Goal: Task Accomplishment & Management: Use online tool/utility

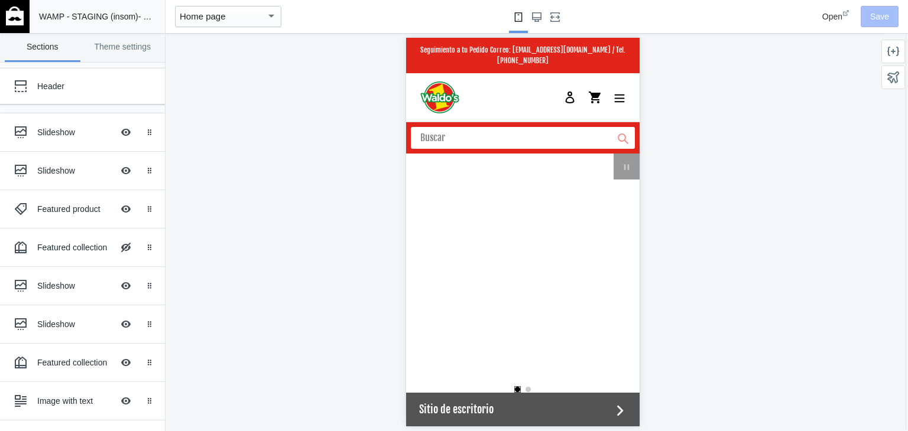
scroll to position [0, 1123]
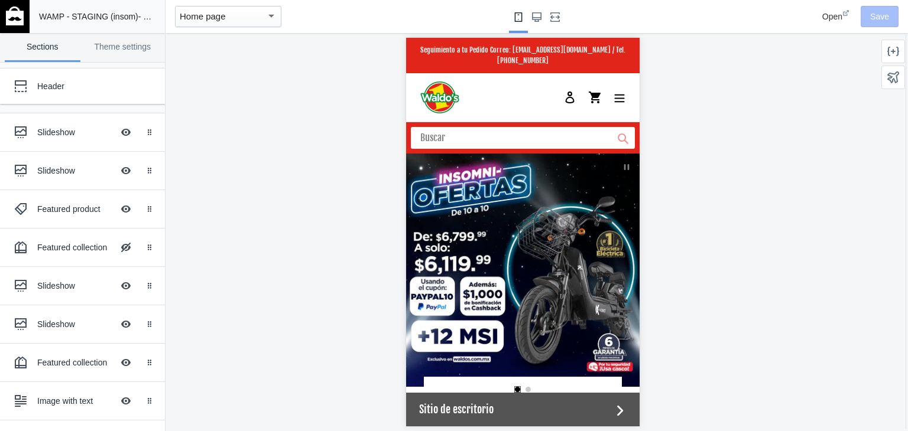
click at [17, 11] on img at bounding box center [15, 15] width 18 height 19
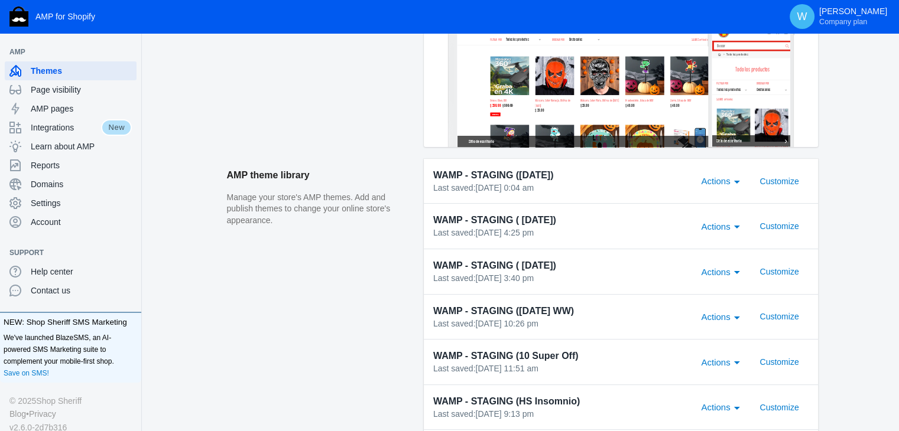
scroll to position [274, 0]
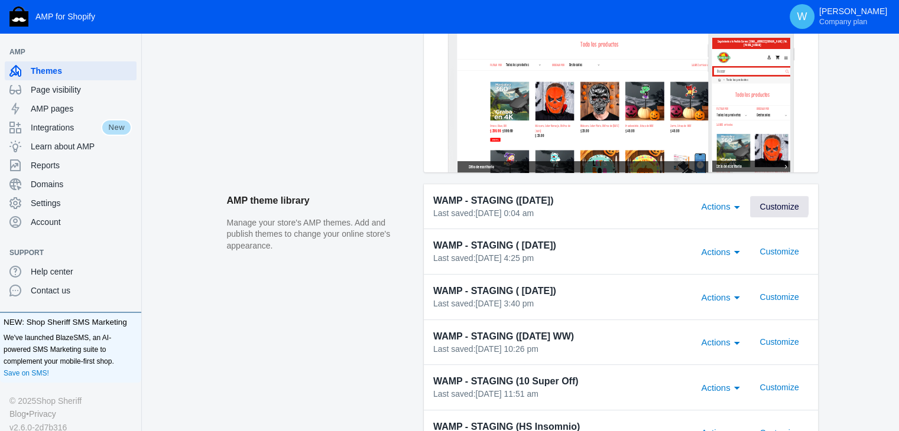
click at [776, 205] on span "Customize" at bounding box center [778, 206] width 39 height 9
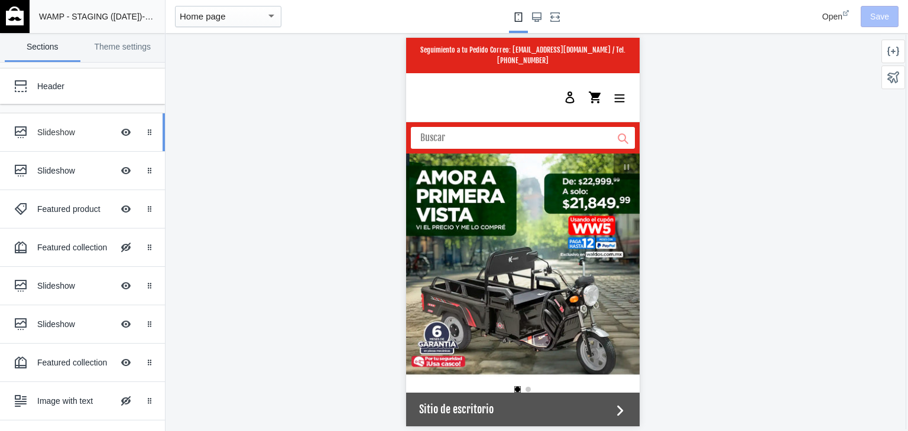
click at [22, 123] on div at bounding box center [21, 133] width 24 height 24
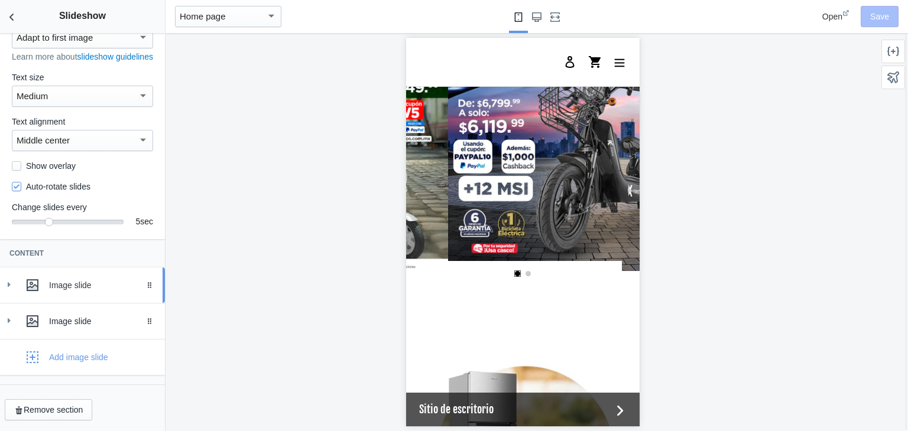
scroll to position [0, 225]
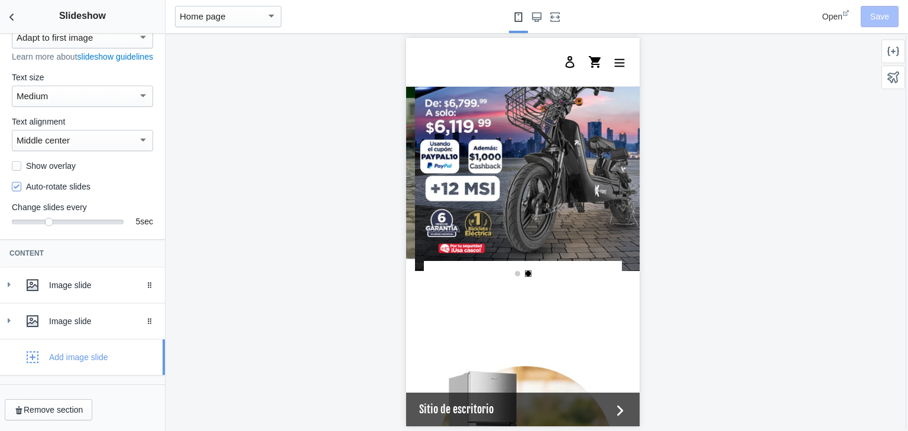
click at [45, 353] on div "Add image slide" at bounding box center [58, 358] width 99 height 24
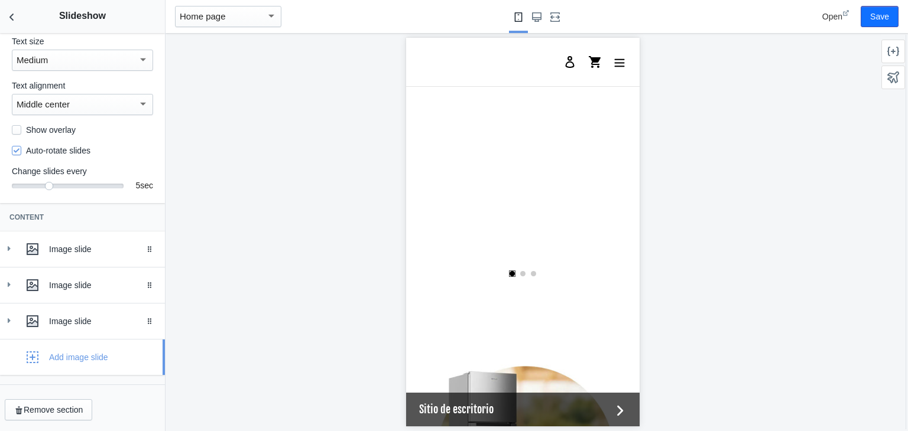
scroll to position [0, 449]
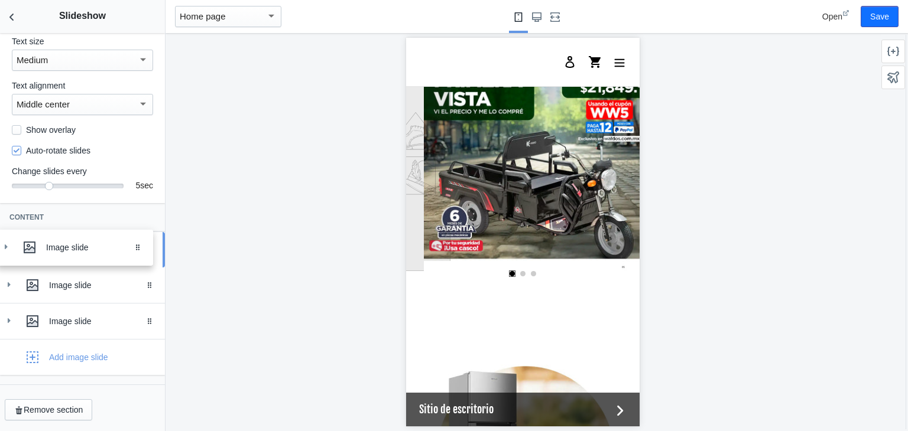
drag, startPoint x: 139, startPoint y: 323, endPoint x: 136, endPoint y: 249, distance: 73.9
click at [16, 248] on div "Image slide" at bounding box center [82, 250] width 147 height 24
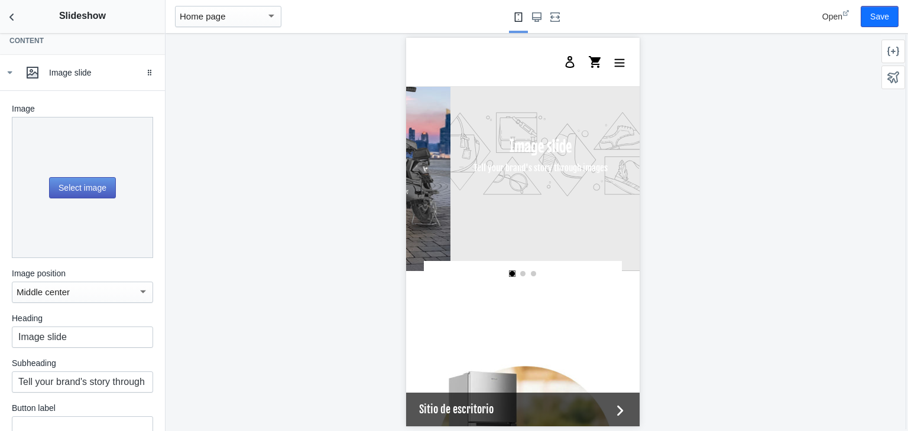
scroll to position [274, 0]
click at [74, 197] on button "Select image" at bounding box center [82, 187] width 67 height 21
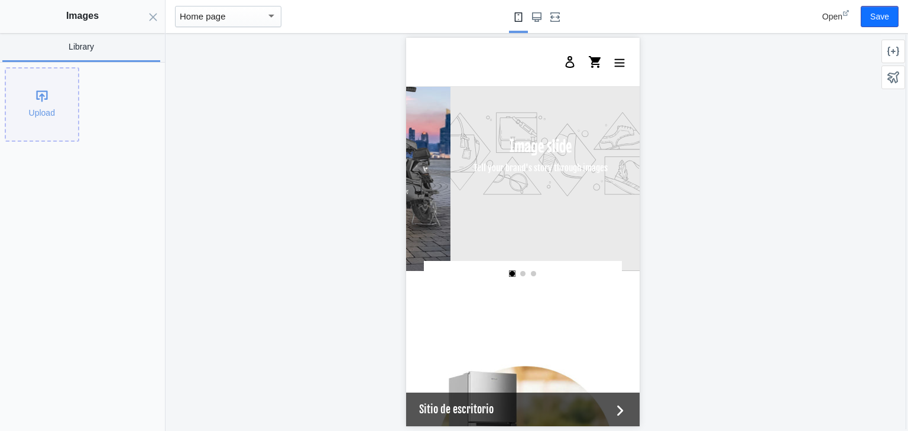
click at [31, 103] on div "Upload" at bounding box center [42, 105] width 72 height 72
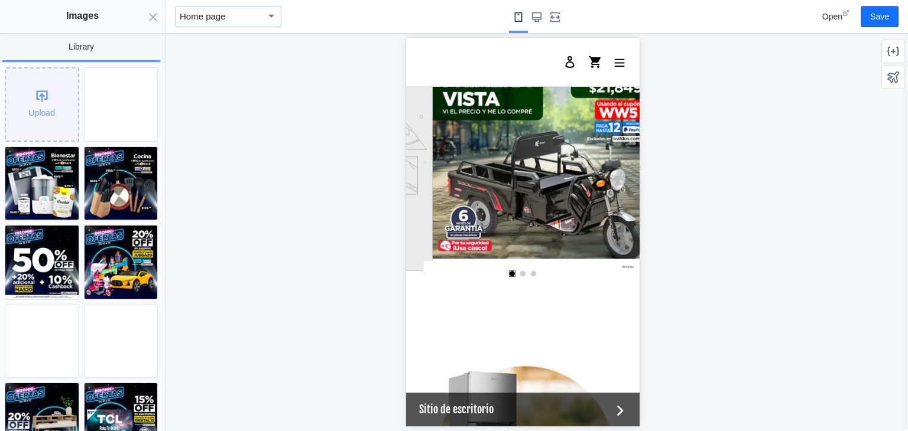
scroll to position [0, 449]
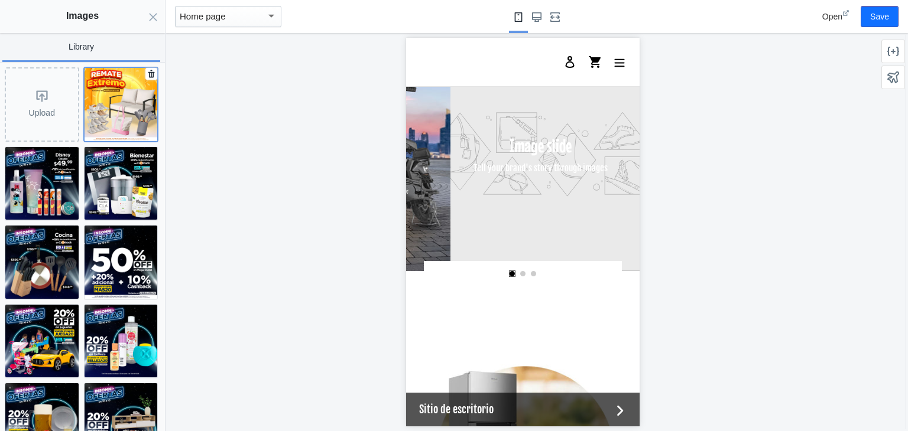
click at [125, 117] on img at bounding box center [120, 104] width 73 height 73
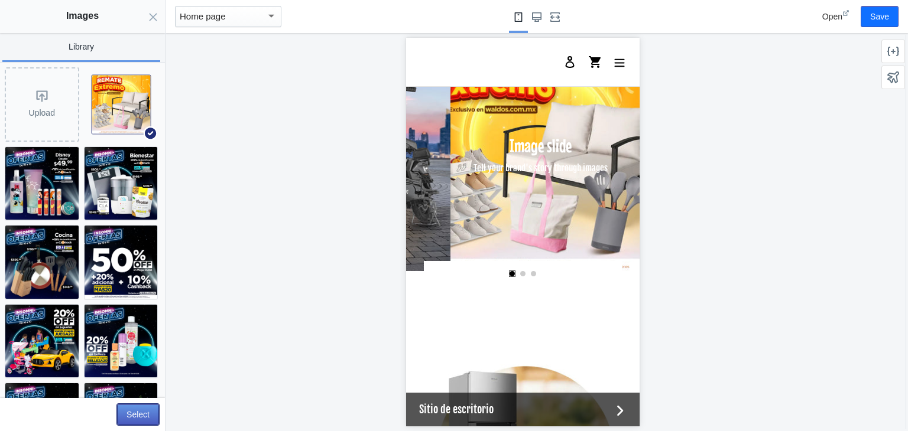
click at [137, 411] on button "Select" at bounding box center [138, 414] width 42 height 21
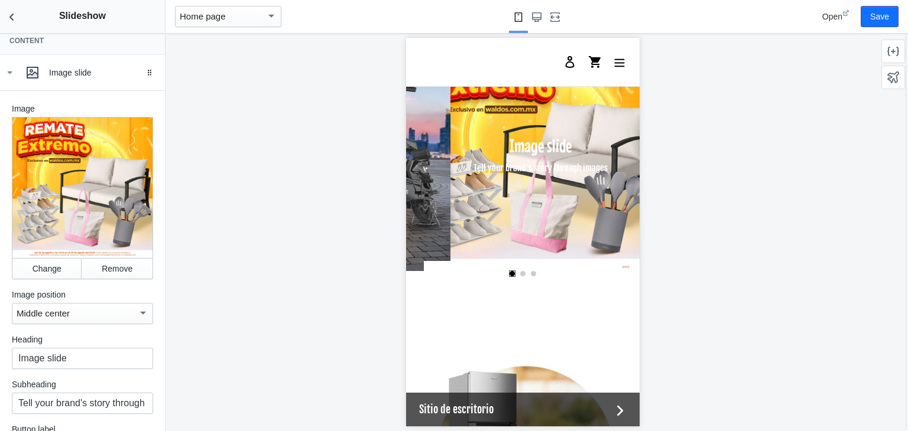
scroll to position [440, 0]
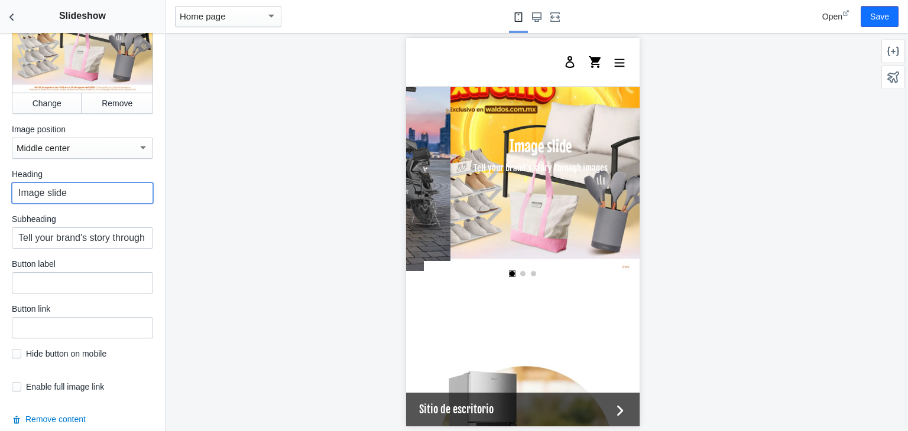
click at [89, 198] on input "Image slide" at bounding box center [82, 193] width 141 height 21
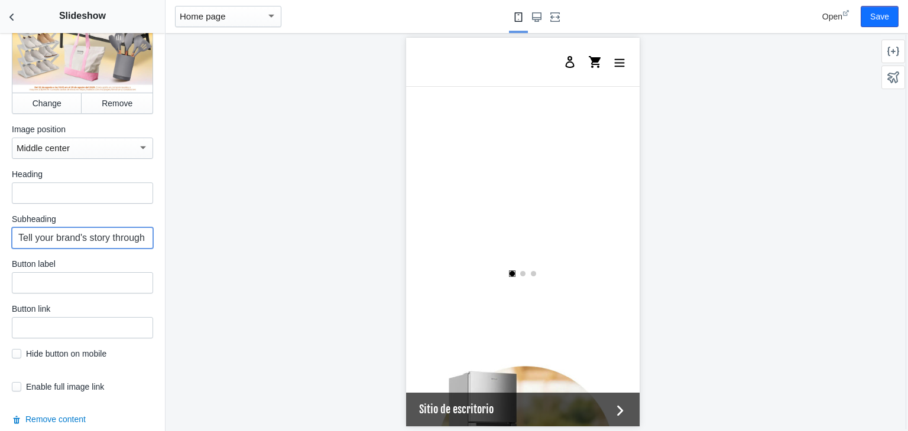
click at [99, 242] on input "Tell your brand's story through images" at bounding box center [82, 237] width 141 height 21
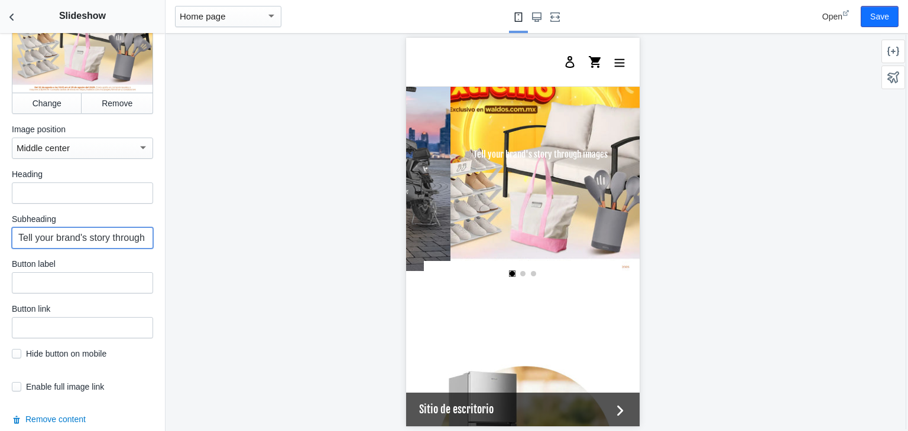
click at [99, 242] on input "Tell your brand's story through images" at bounding box center [82, 237] width 141 height 21
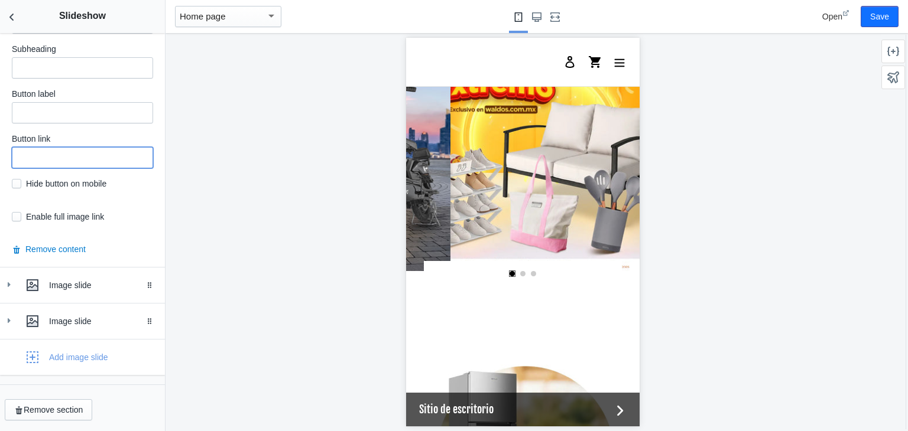
click at [84, 159] on input "text" at bounding box center [82, 157] width 141 height 21
paste input "https://waldos.com.mx/collections/cuidado-ofertas-extremas"
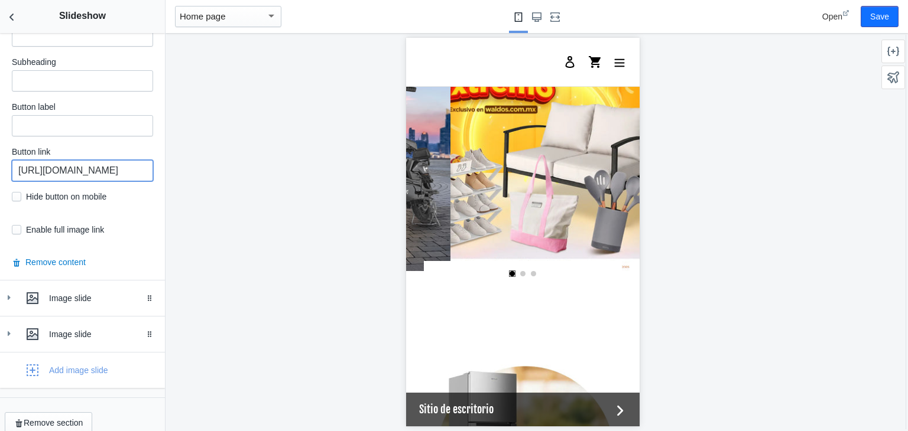
type input "https://waldos.com.mx/collections/cuidado-ofertas-extremas"
click at [16, 230] on input "checkbox" at bounding box center [16, 229] width 9 height 9
checkbox input "true"
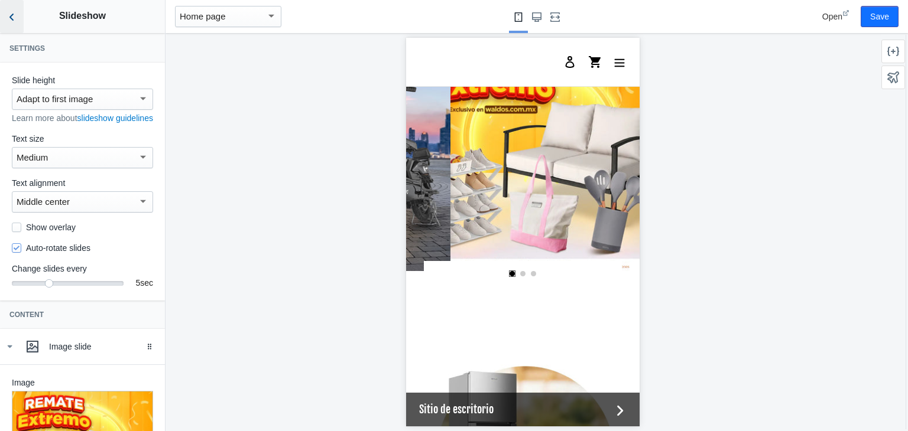
click at [7, 8] on button "Back to sections" at bounding box center [12, 16] width 24 height 33
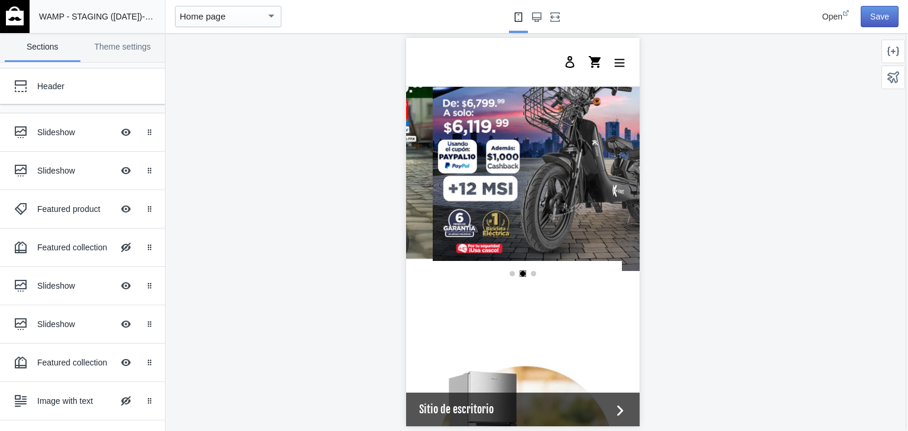
scroll to position [0, 449]
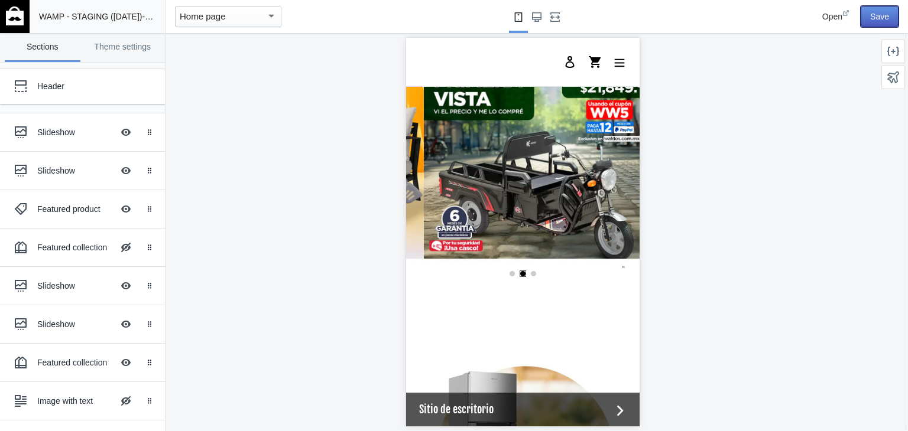
click at [882, 14] on button "Save" at bounding box center [879, 16] width 38 height 21
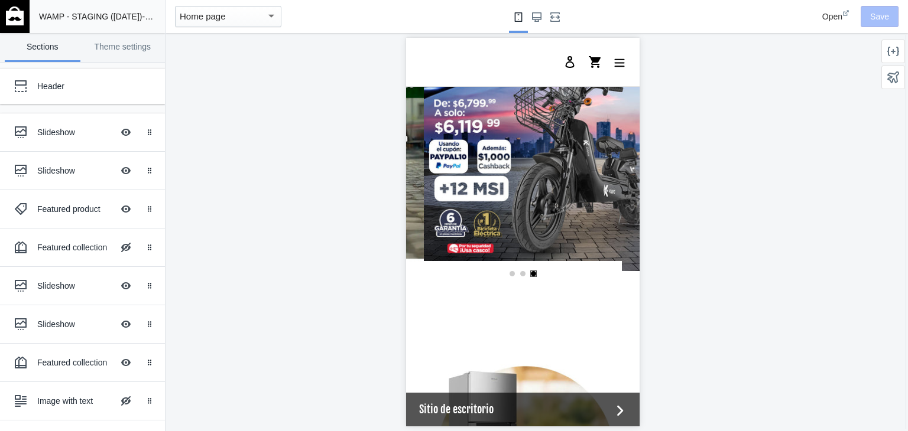
click at [13, 14] on img at bounding box center [15, 15] width 18 height 19
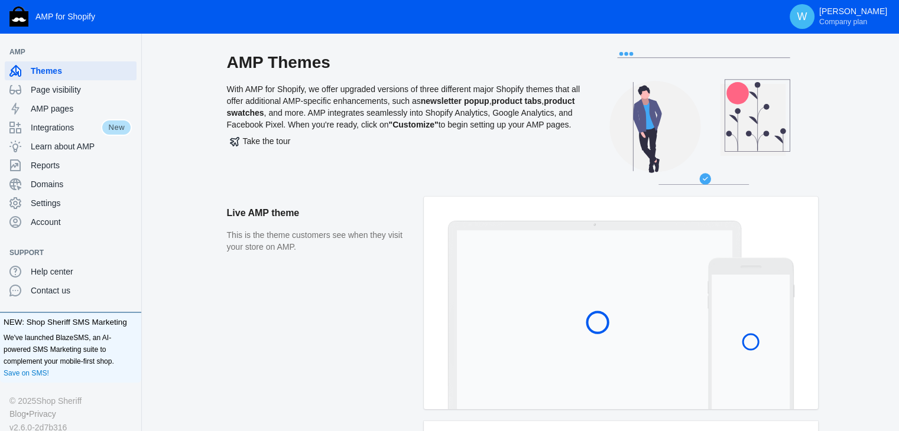
click at [369, 346] on aside "Live AMP theme This is the theme customers see when they visit your store on AM…" at bounding box center [325, 309] width 197 height 225
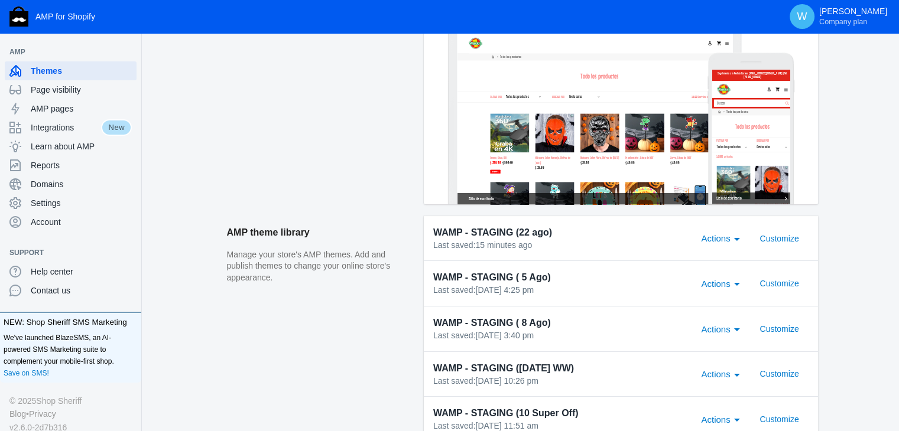
scroll to position [284, 0]
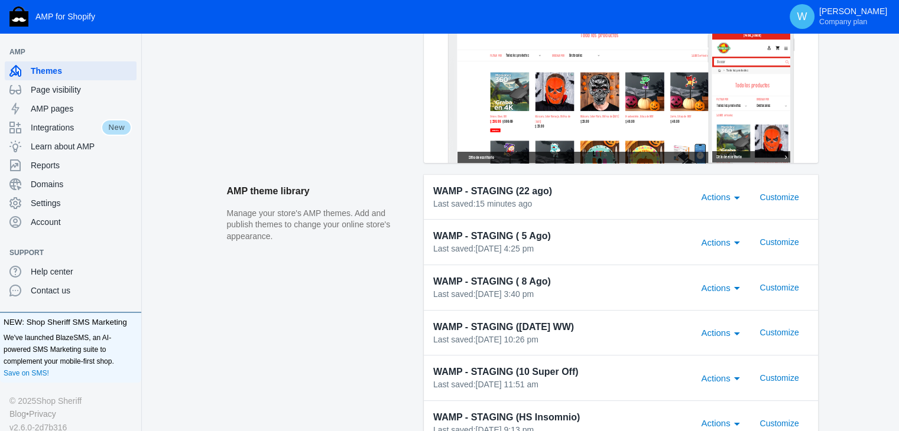
click at [708, 204] on div "Actions" at bounding box center [723, 196] width 53 height 21
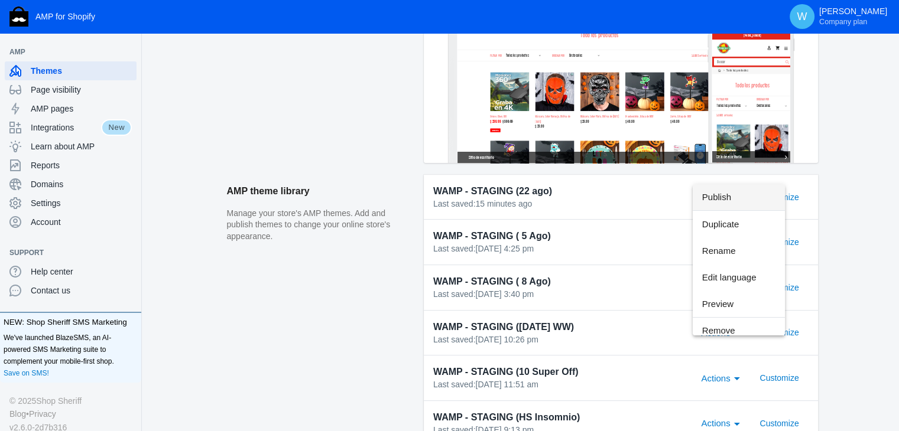
click at [746, 199] on span "Publish" at bounding box center [738, 197] width 73 height 27
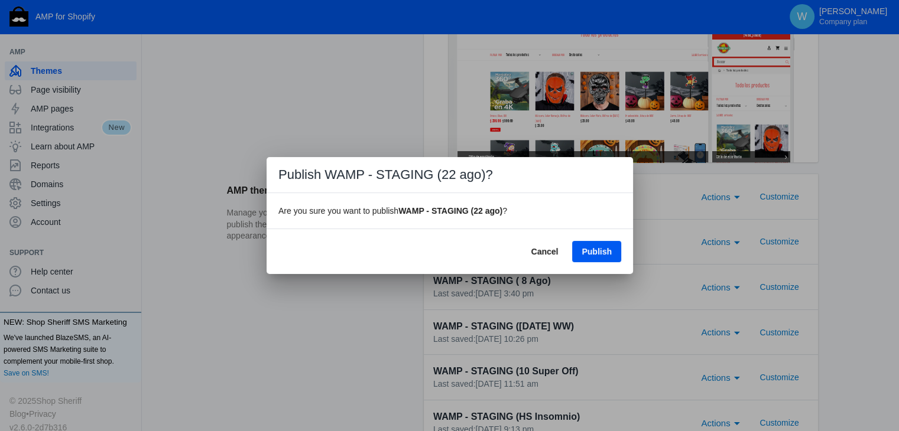
scroll to position [0, 0]
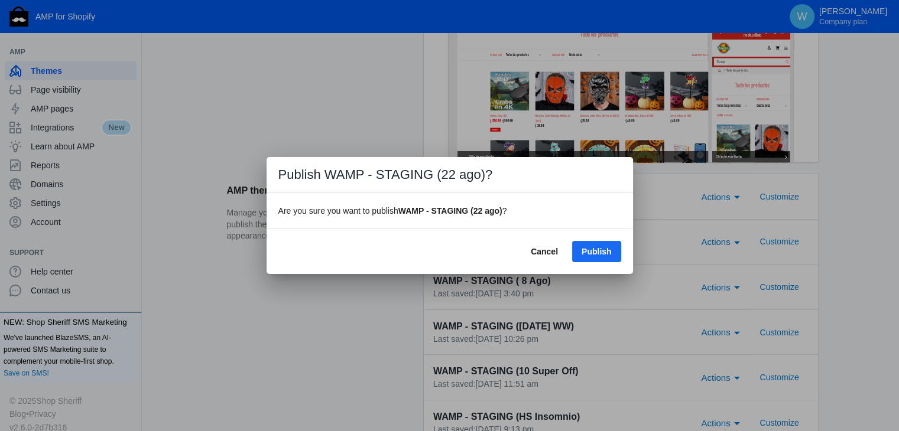
click at [609, 248] on span "Publish" at bounding box center [596, 251] width 30 height 9
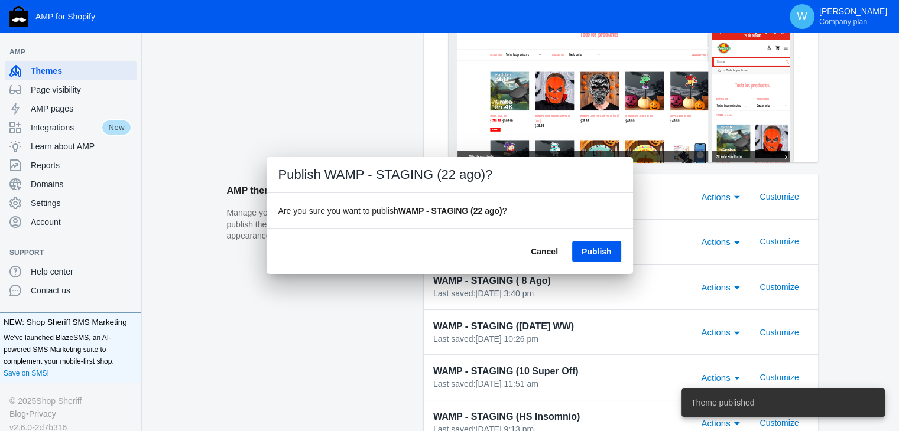
scroll to position [284, 0]
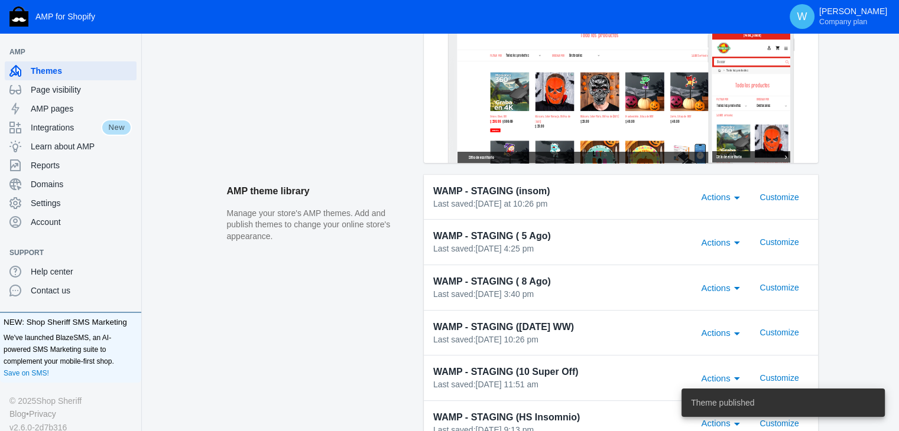
click at [402, 167] on aside "Live AMP theme This is the theme customers see when they visit your store on AM…" at bounding box center [325, 44] width 197 height 262
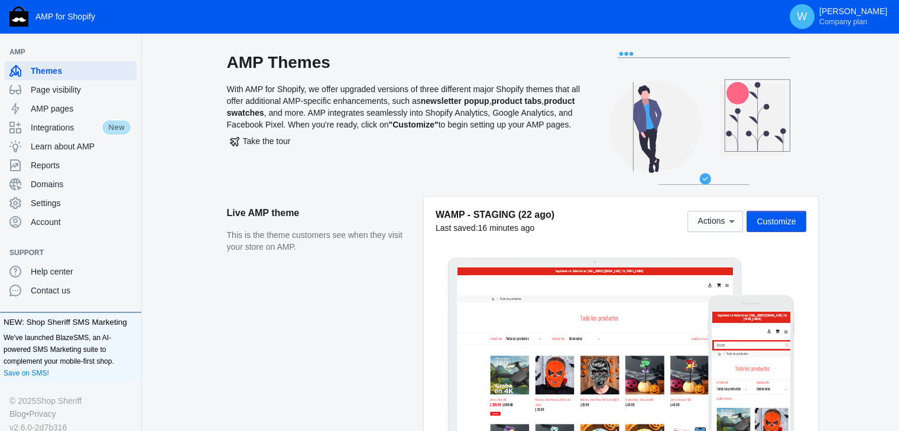
scroll to position [0, 0]
click at [784, 223] on span "Customize" at bounding box center [775, 221] width 39 height 9
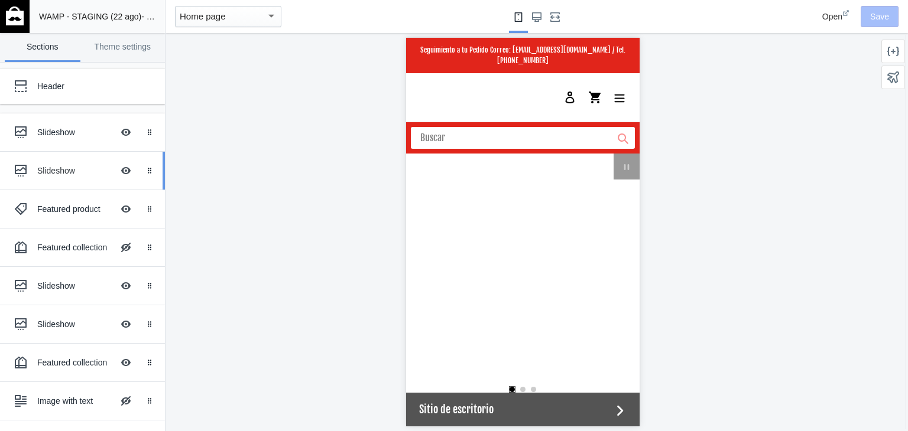
scroll to position [0, 449]
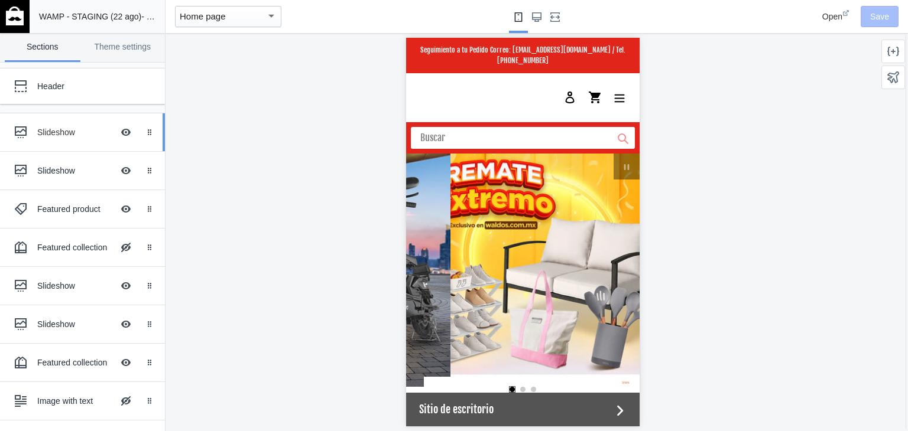
click at [44, 122] on div "Slideshow Hide Image with text overlay" at bounding box center [74, 132] width 130 height 26
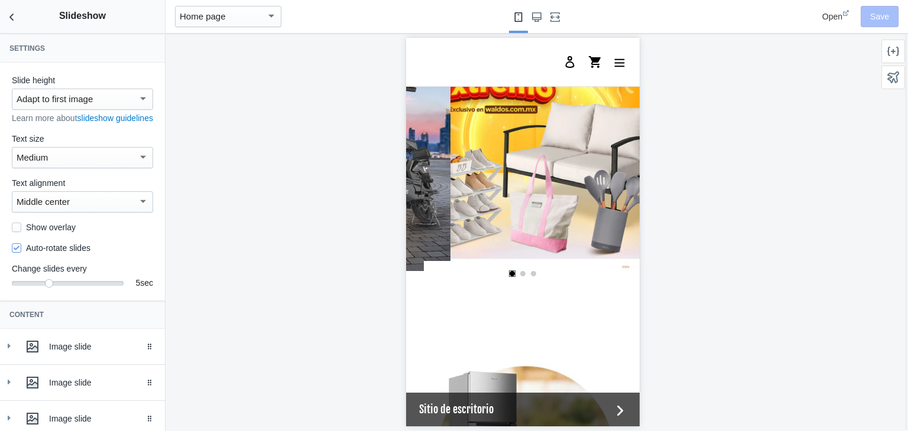
scroll to position [109, 0]
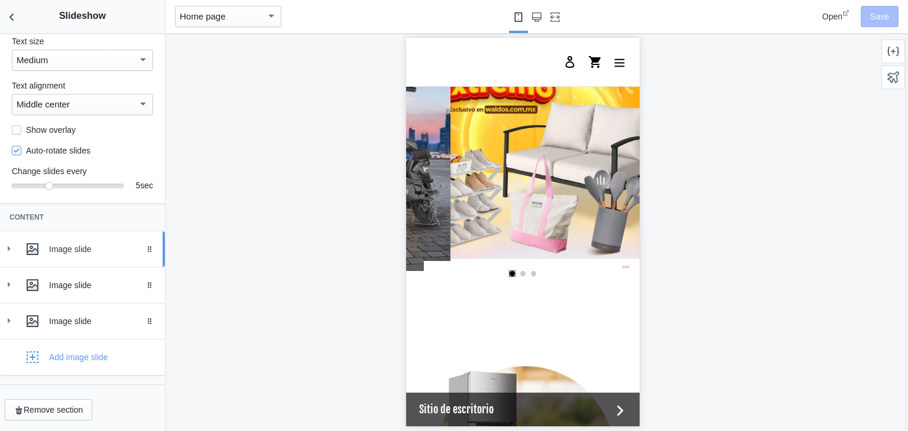
click at [17, 242] on div "Image slide" at bounding box center [82, 250] width 147 height 24
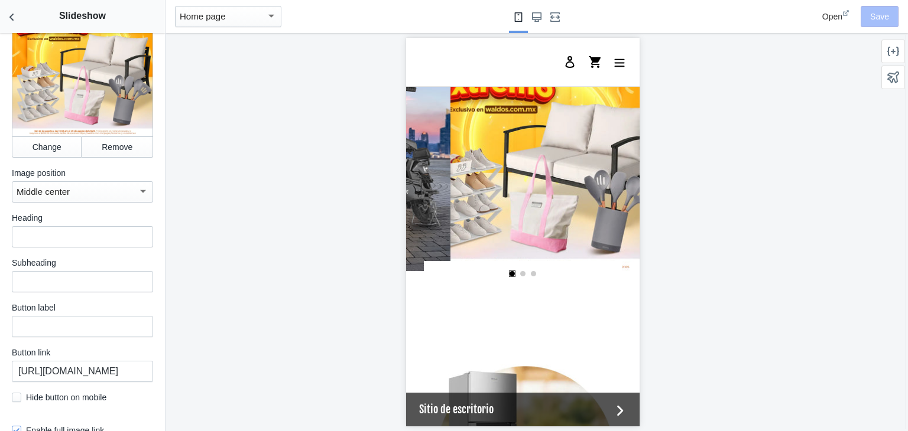
scroll to position [402, 0]
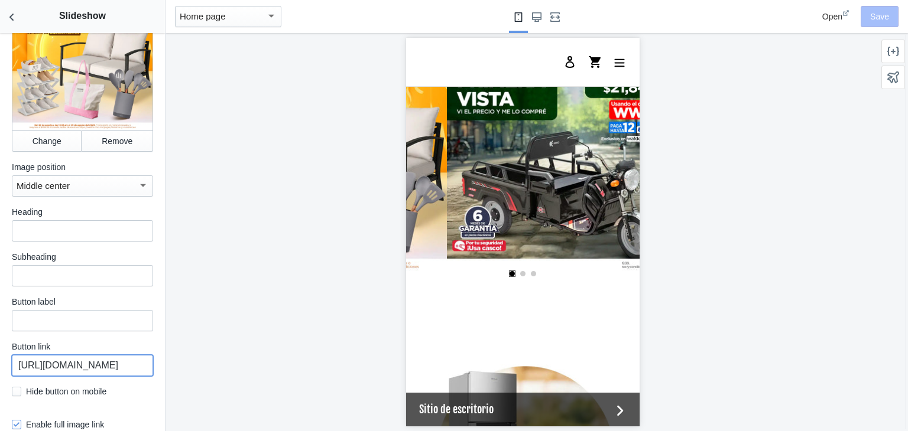
click at [102, 375] on input "https://waldos.com.mx/collections/cuidado-ofertas-extremas" at bounding box center [82, 365] width 141 height 21
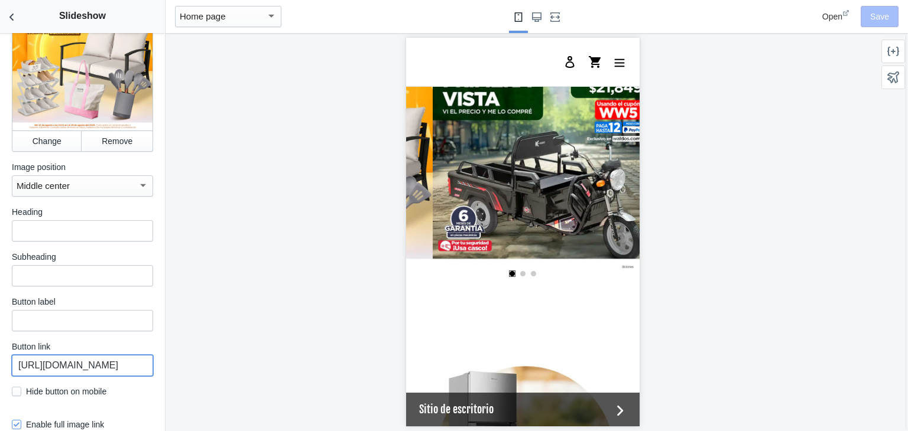
click at [102, 375] on input "https://waldos.com.mx/collections/cuidado-ofertas-extremas" at bounding box center [82, 365] width 141 height 21
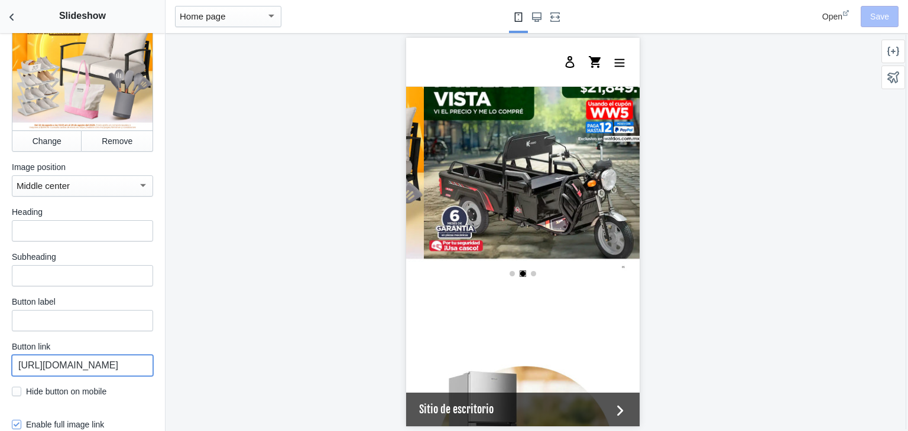
click at [102, 375] on input "https://waldos.com.mx/collections/cuidado-ofertas-extremas" at bounding box center [82, 365] width 141 height 21
paste input "mega-50-off"
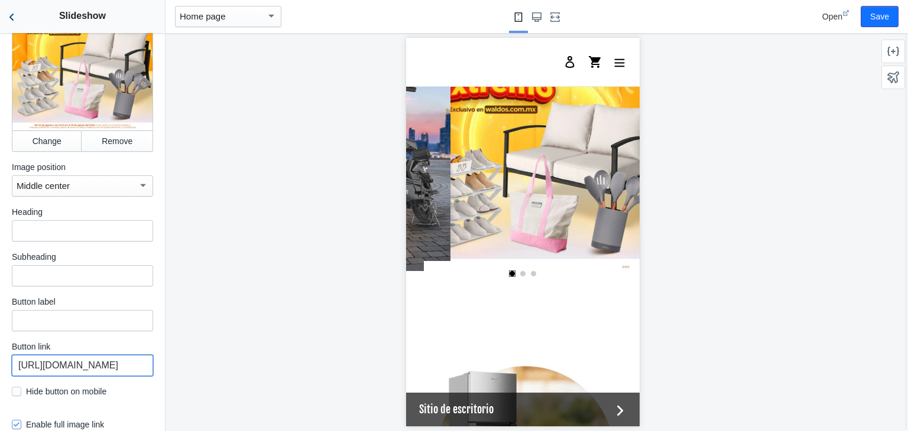
type input "https://waldos.com.mx/collections/mega-50-off"
click at [7, 13] on icon "Back to sections" at bounding box center [12, 17] width 12 height 12
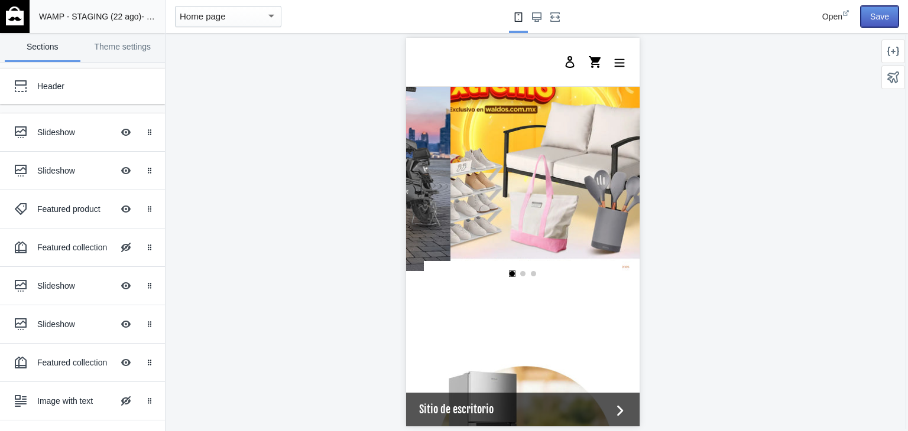
click at [881, 12] on button "Save" at bounding box center [879, 16] width 38 height 21
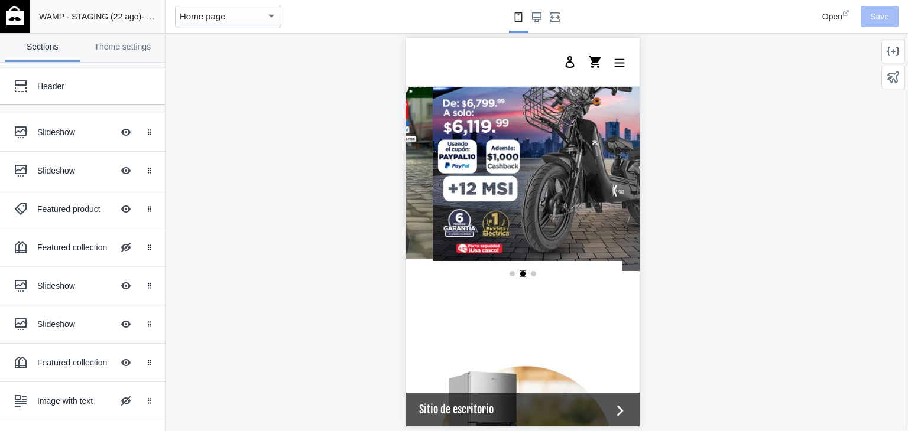
scroll to position [0, 449]
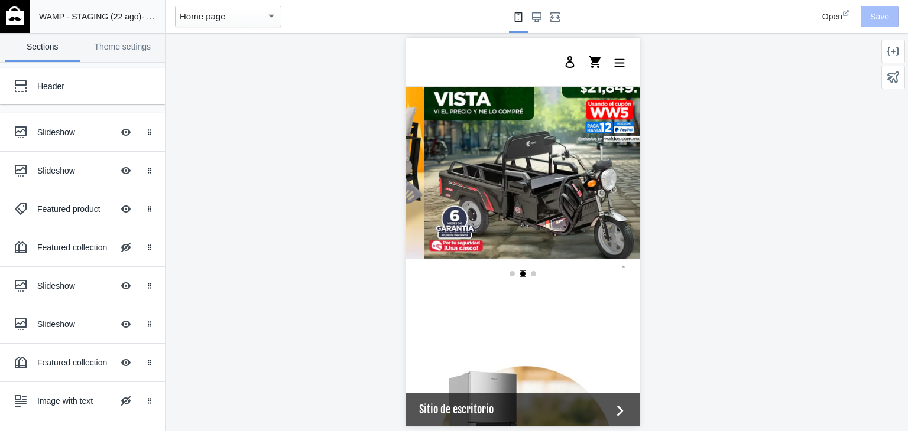
click at [30, 17] on div "WAMP - STAGING (22 ago) - by Shop Sheriff Save" at bounding box center [97, 16] width 135 height 33
click at [21, 17] on img at bounding box center [15, 15] width 18 height 19
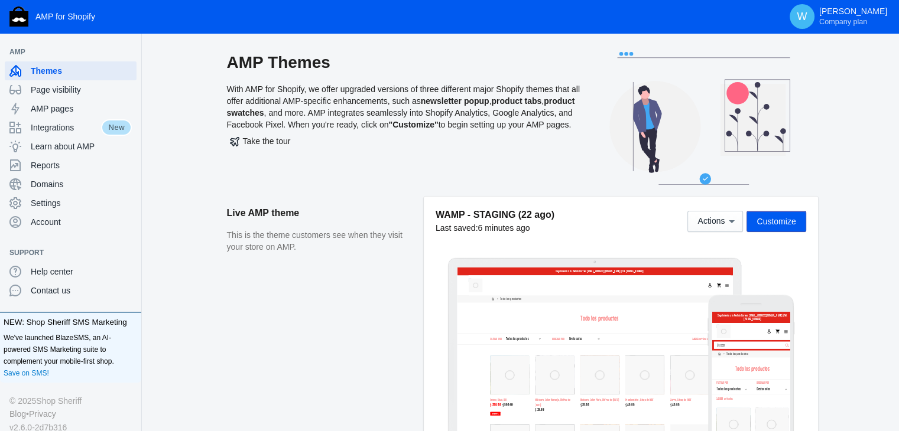
click at [369, 313] on aside "Live AMP theme This is the theme customers see when they visit your store on AM…" at bounding box center [325, 328] width 197 height 262
